Goal: Navigation & Orientation: Find specific page/section

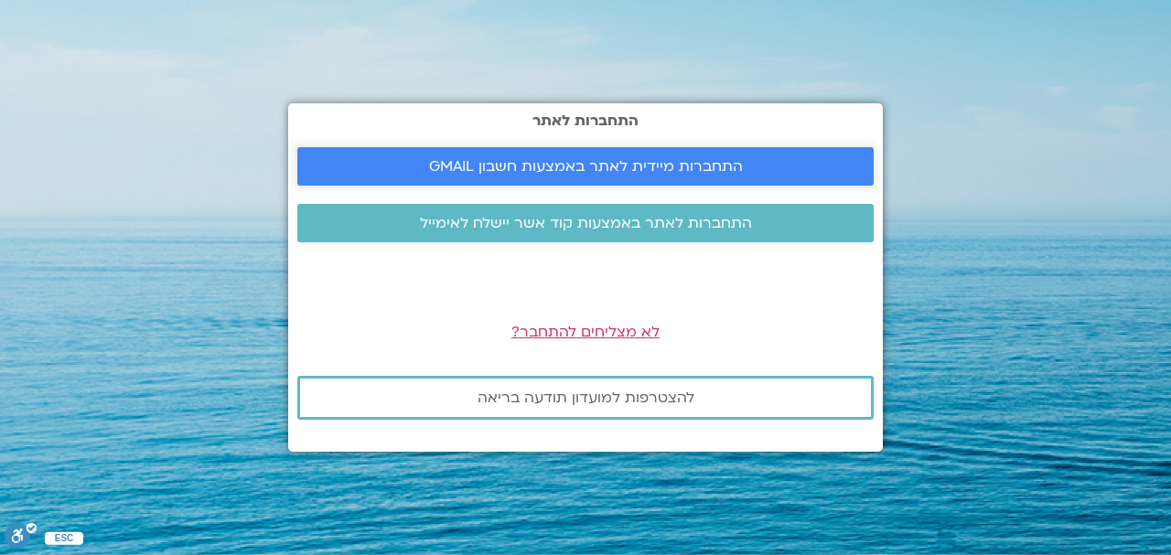
click at [676, 159] on span "התחברות מיידית לאתר באמצעות חשבון GMAIL" at bounding box center [586, 166] width 314 height 16
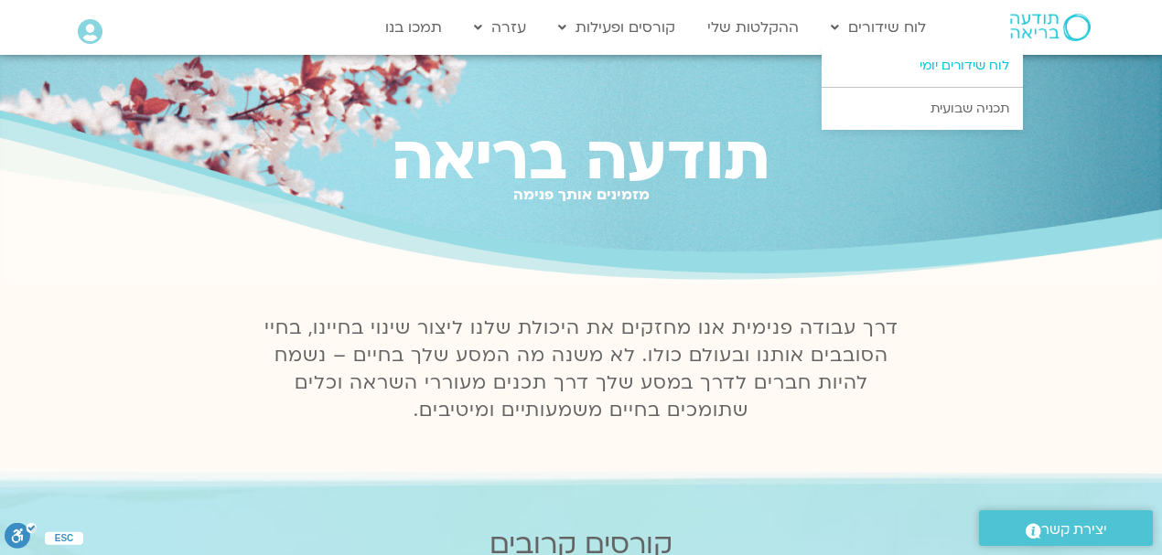
click at [926, 63] on link "לוח שידורים יומי" at bounding box center [921, 66] width 201 height 42
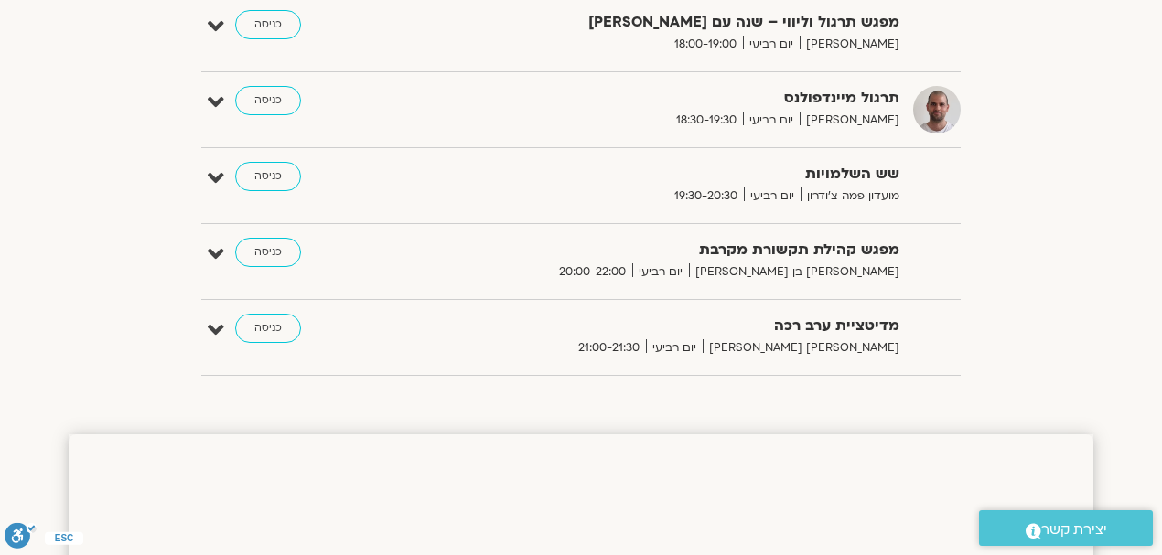
scroll to position [1219, 0]
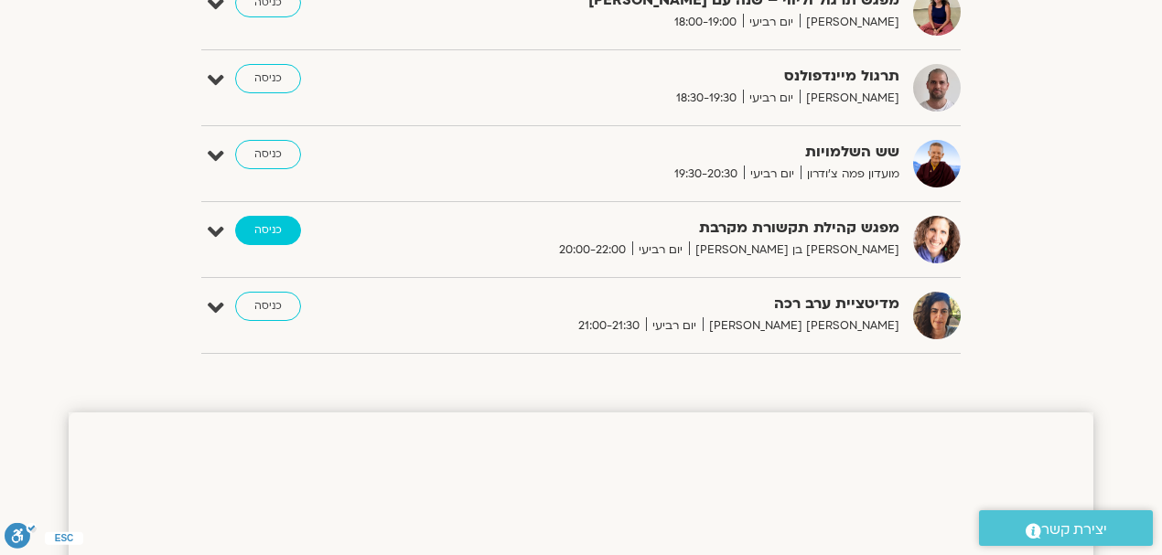
click at [259, 223] on link "כניסה" at bounding box center [268, 230] width 66 height 29
